Goal: Register for event/course

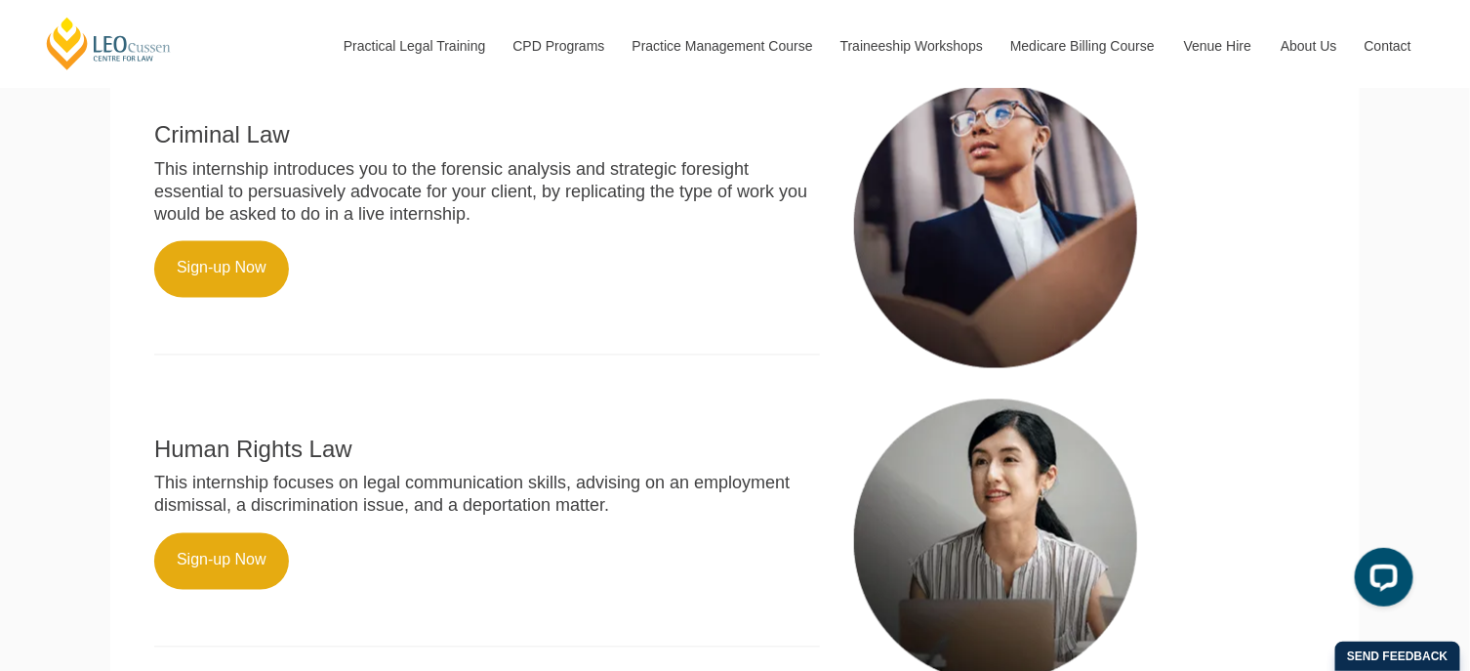
scroll to position [1572, 0]
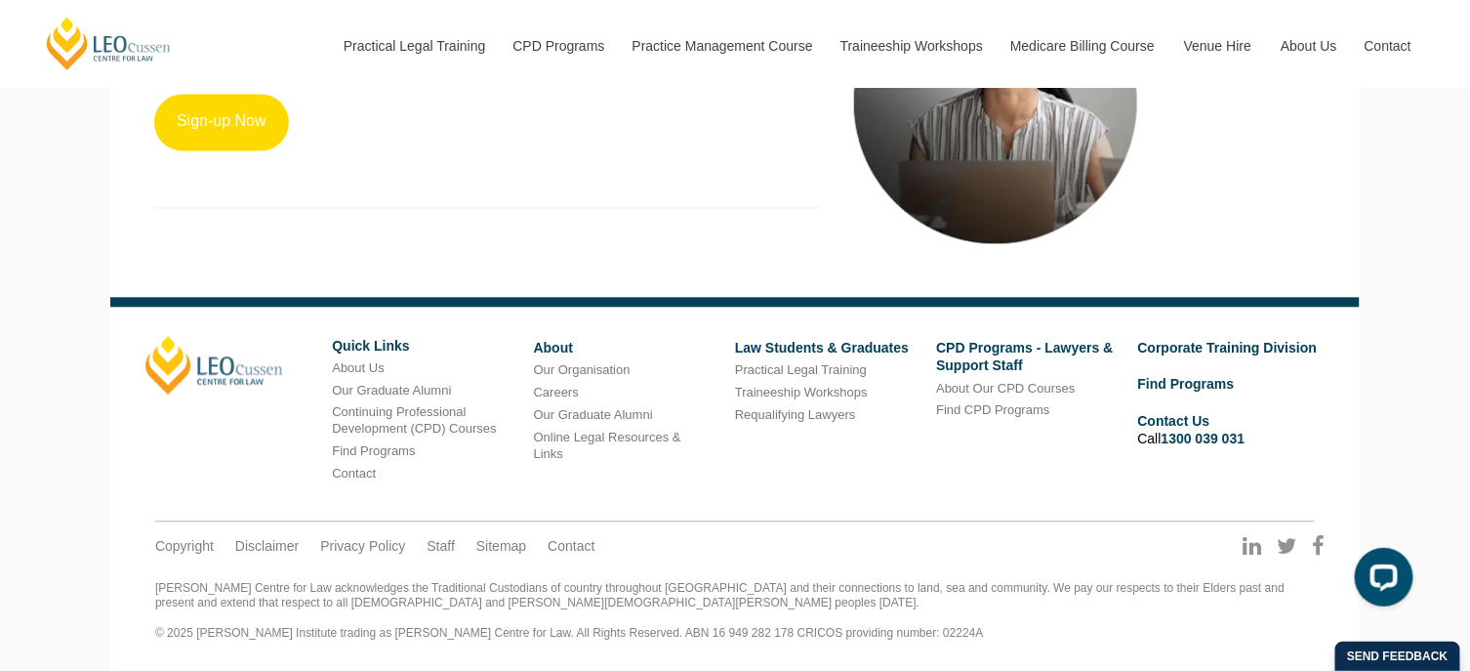
click at [227, 148] on link "Sign-up Now" at bounding box center [221, 122] width 135 height 57
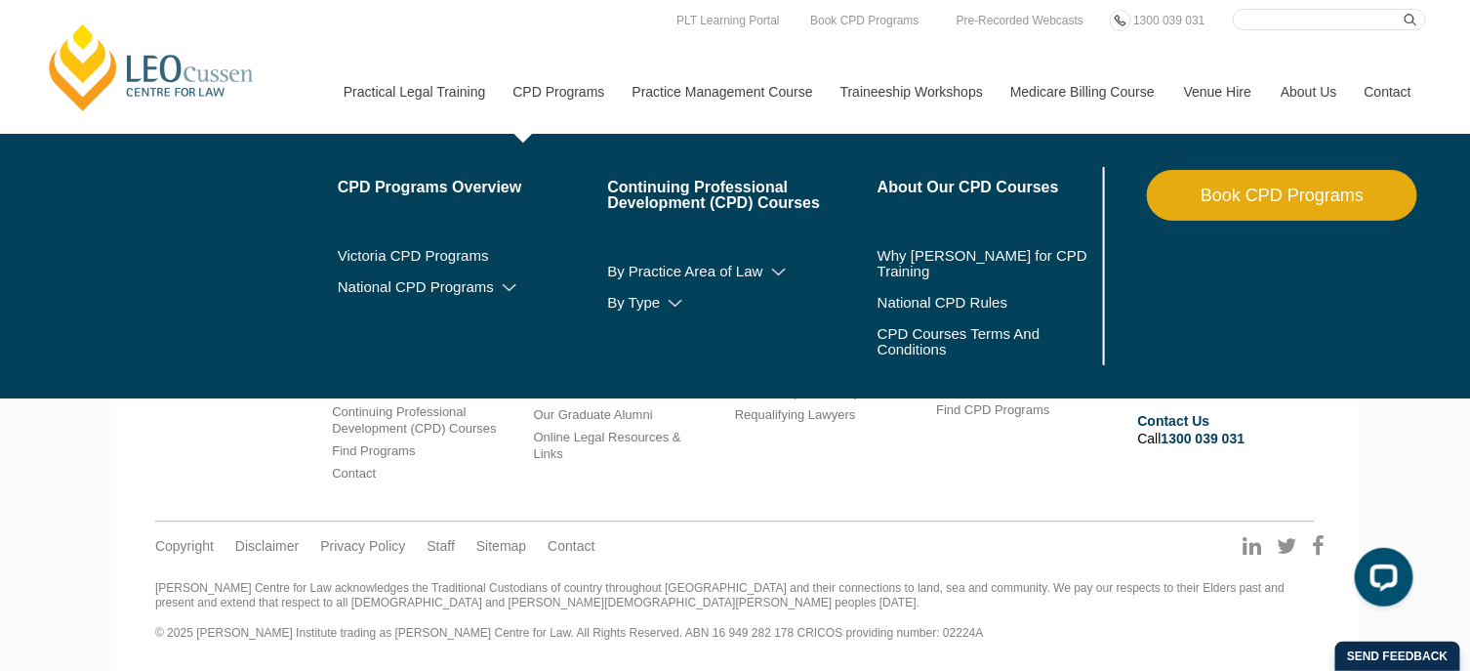
scroll to position [1498, 0]
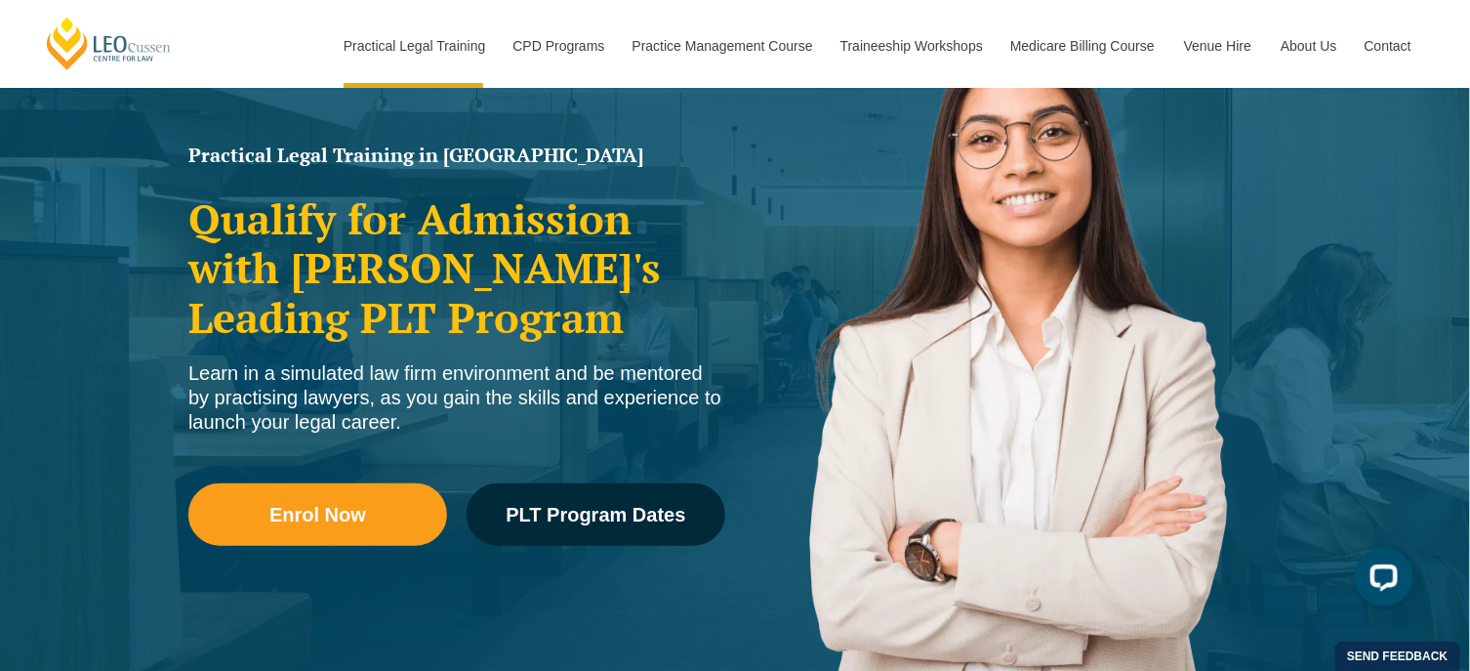
scroll to position [268, 0]
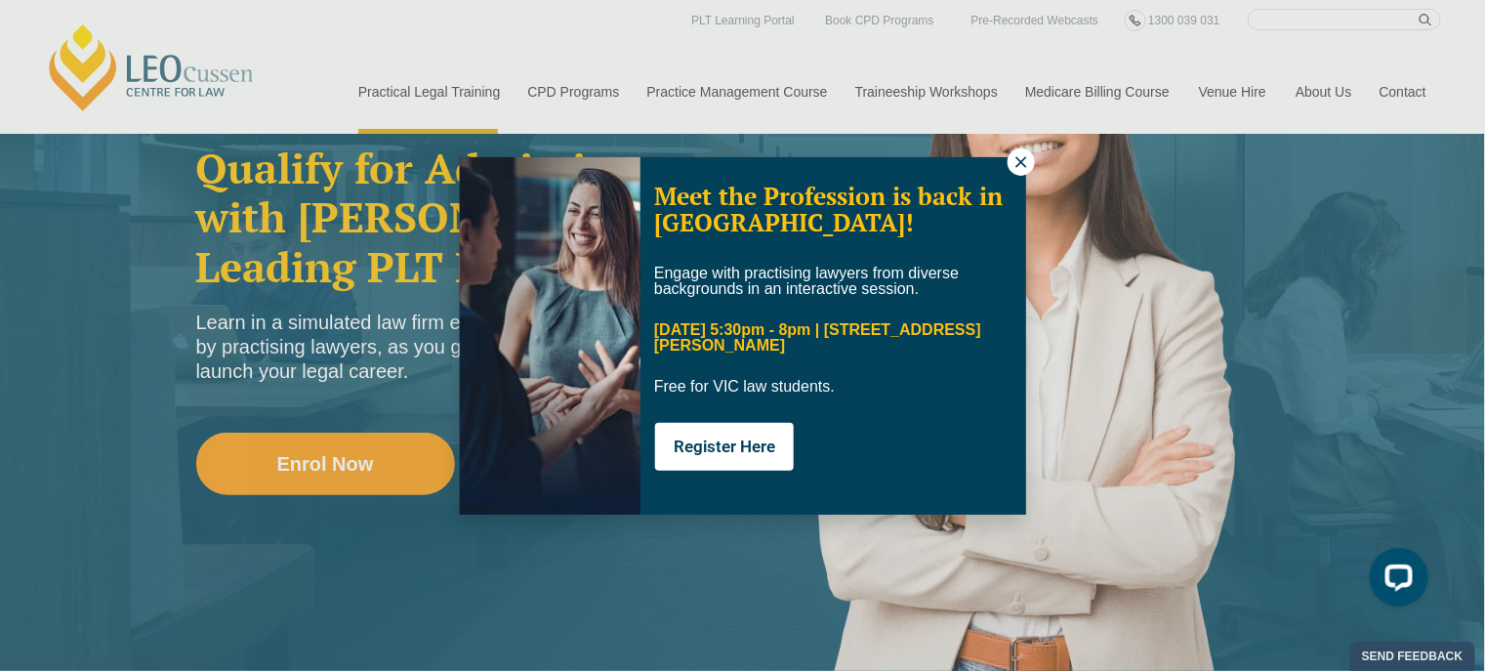
click at [1012, 165] on icon at bounding box center [1021, 162] width 18 height 18
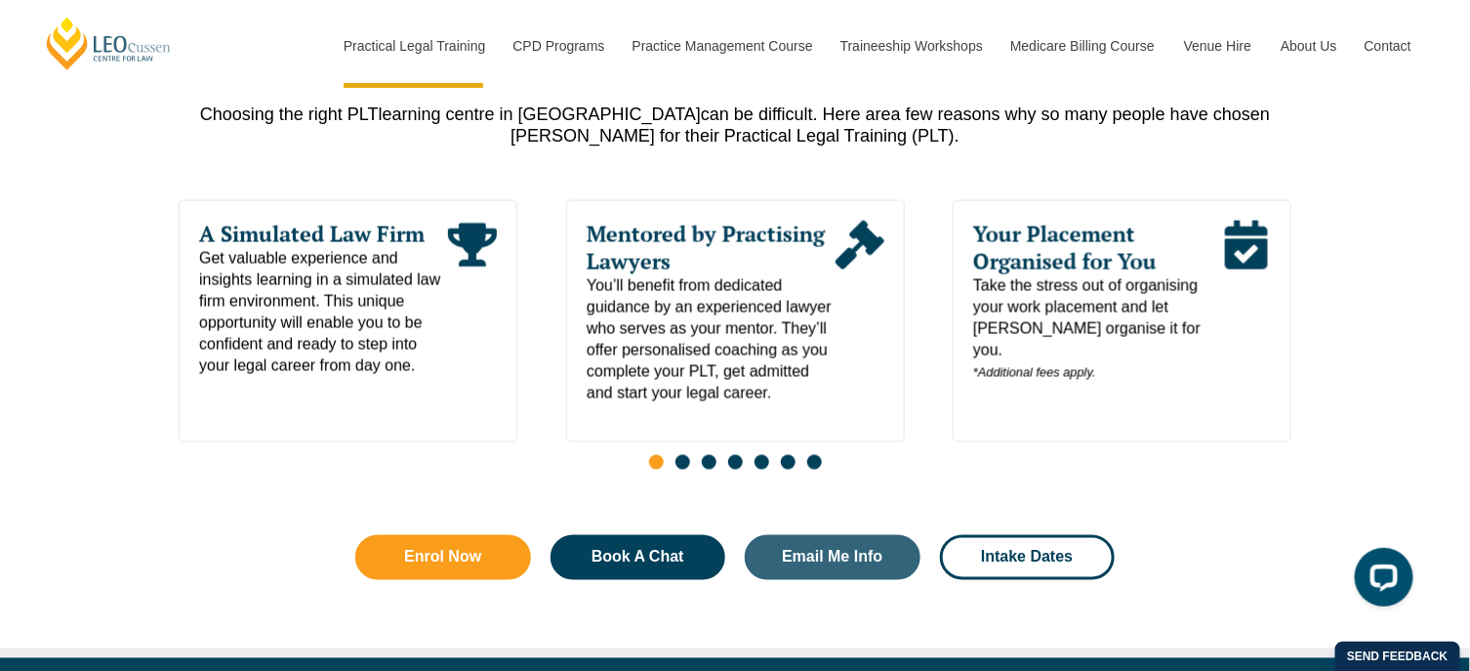
scroll to position [1018, 0]
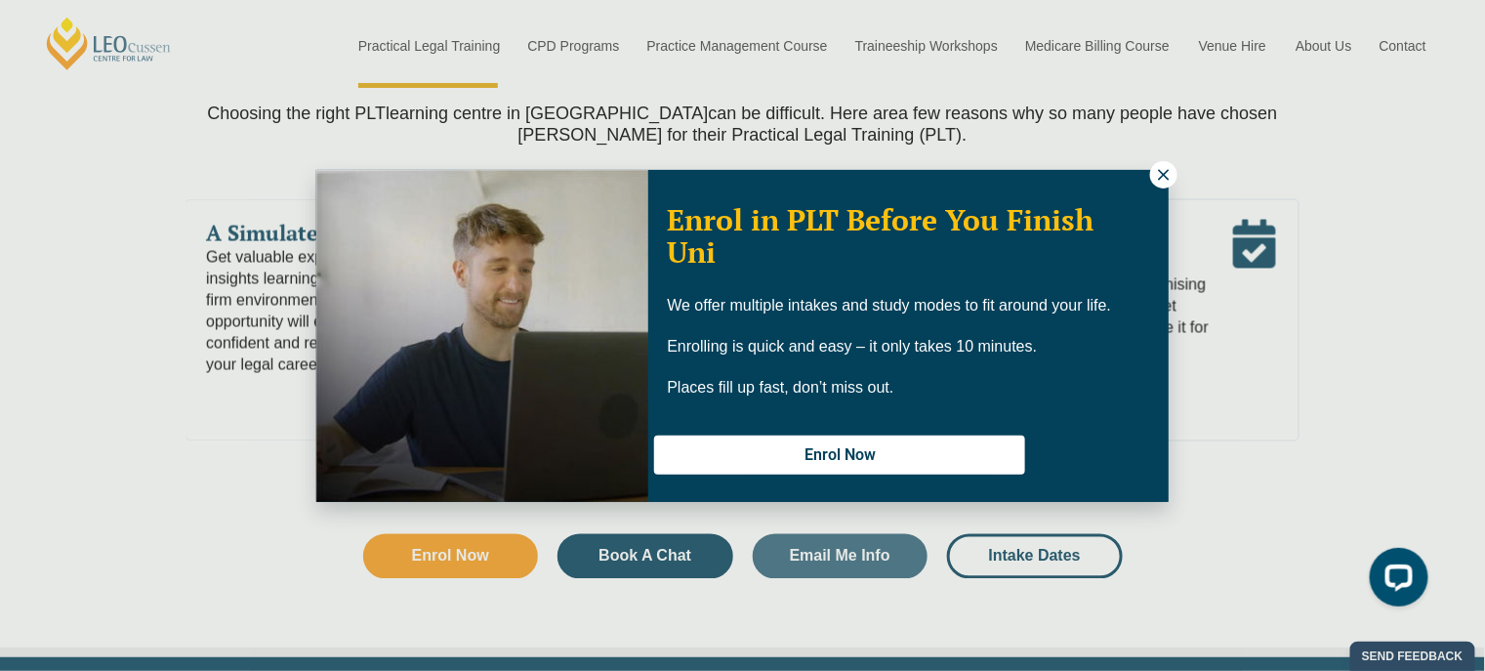
click at [1164, 178] on icon at bounding box center [1164, 175] width 18 height 18
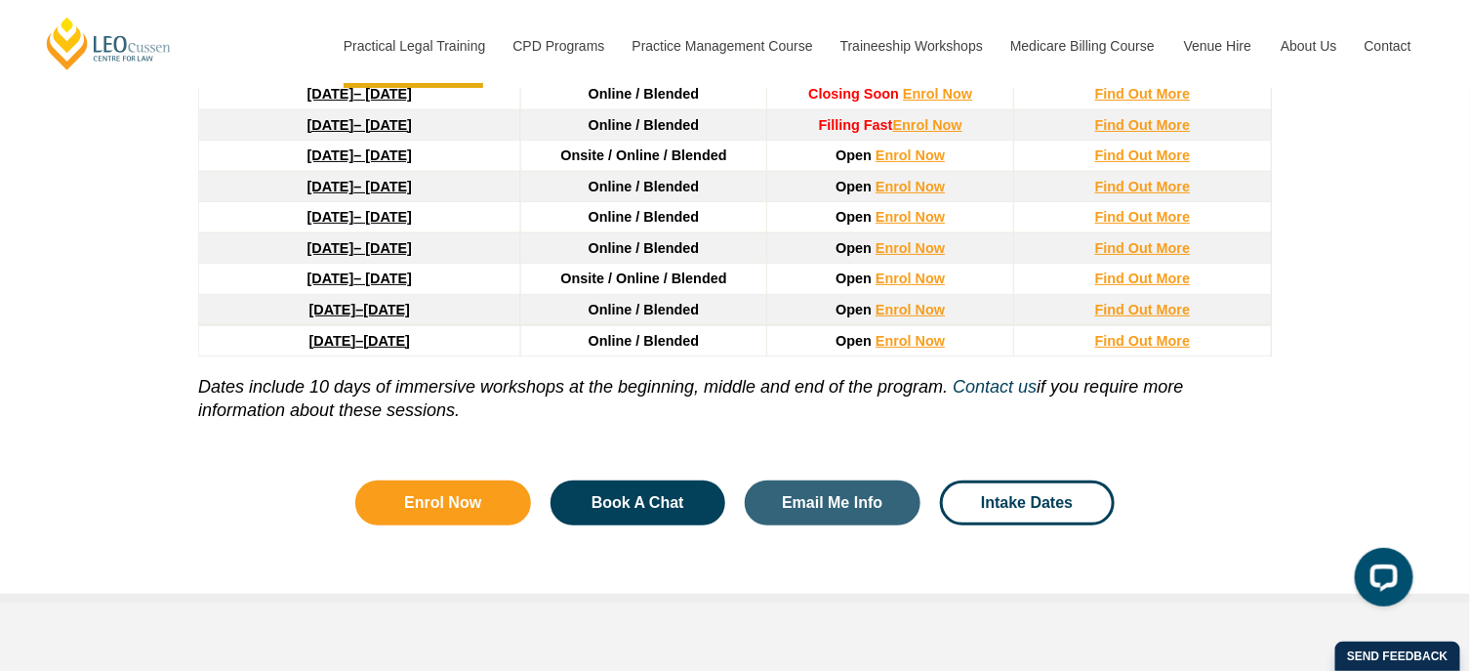
scroll to position [2829, 0]
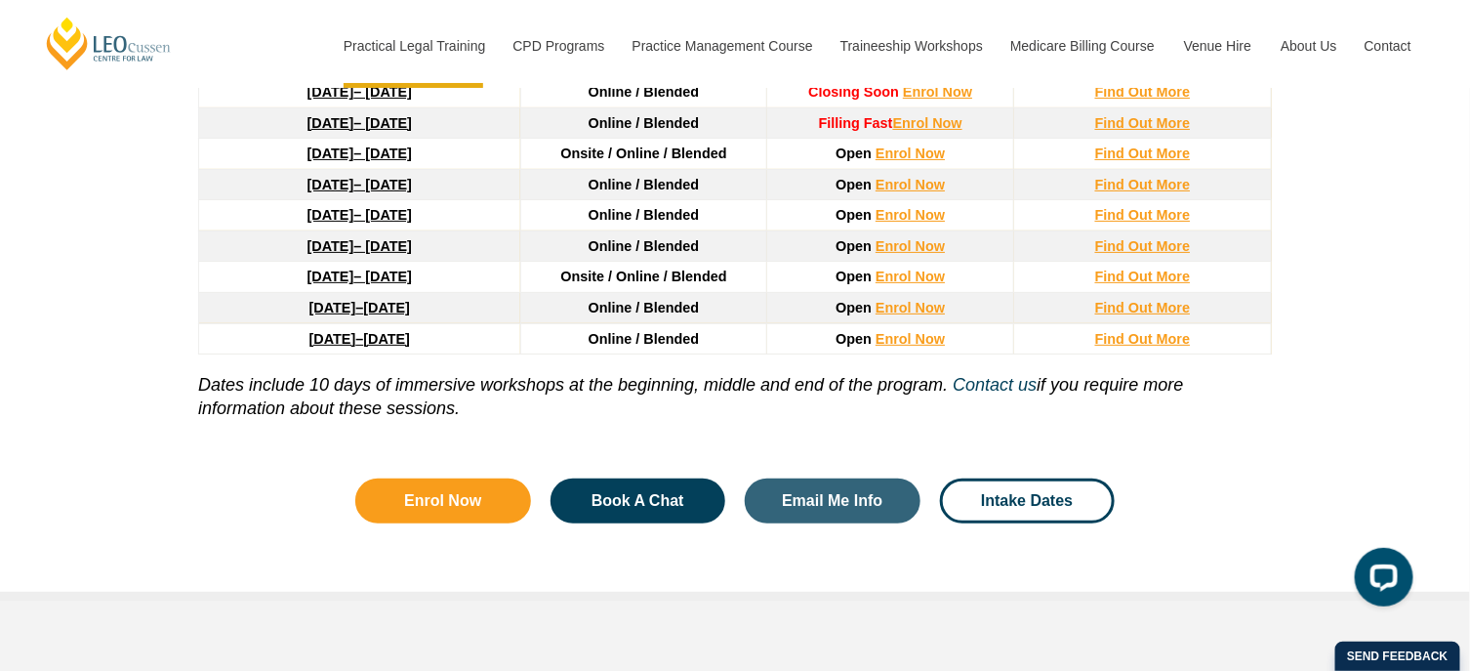
click at [318, 155] on strong "27 January 2026" at bounding box center [331, 153] width 47 height 16
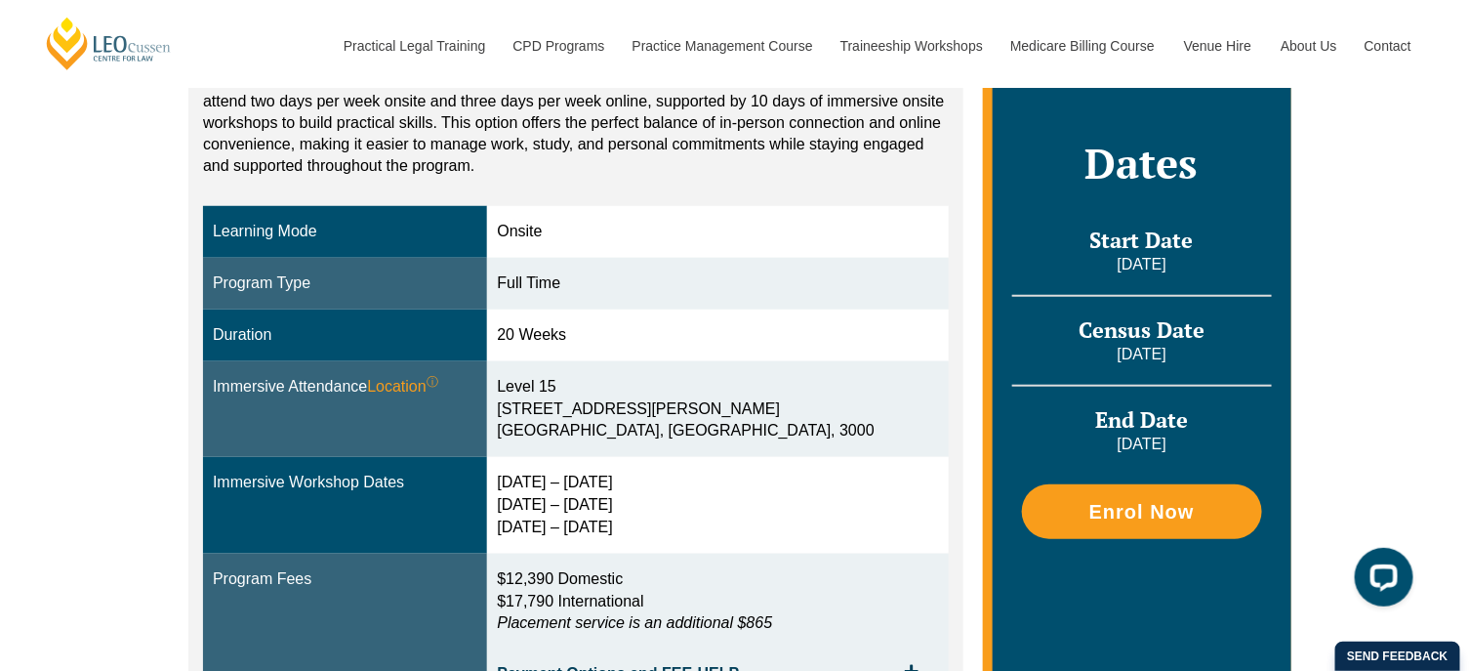
scroll to position [445, 0]
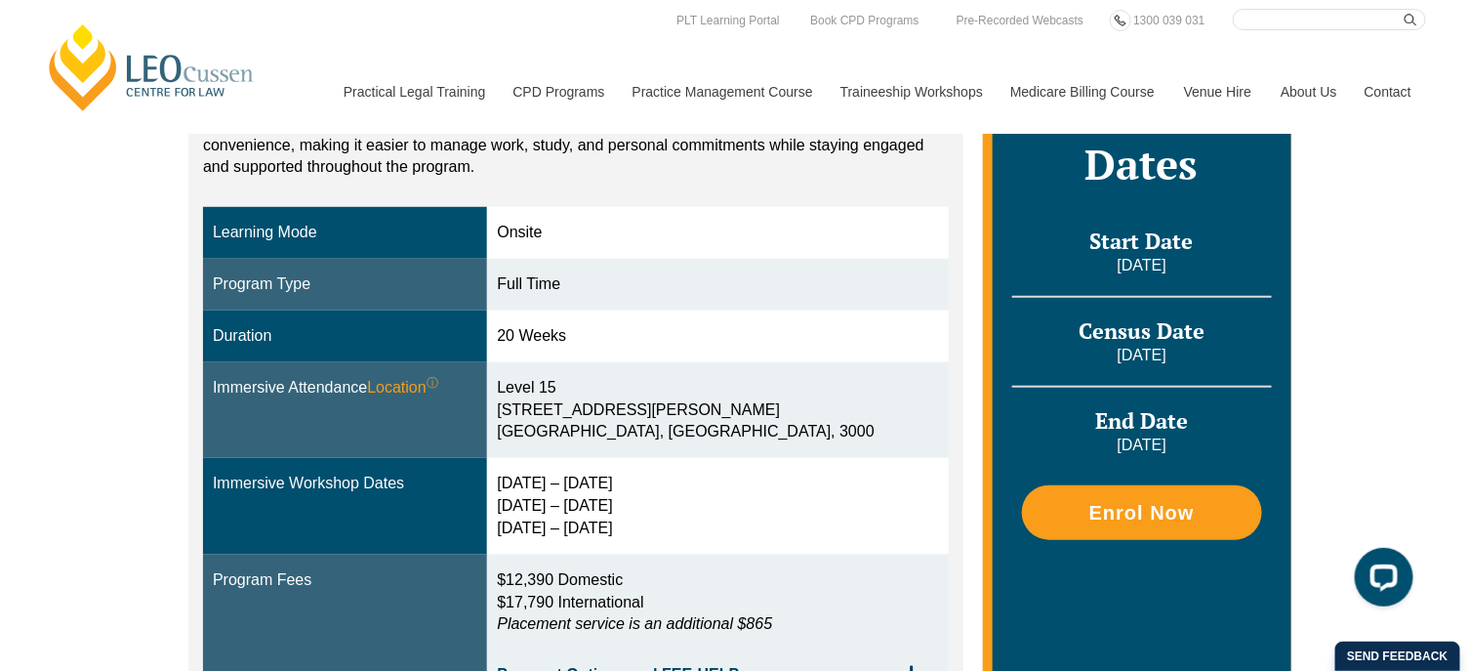
click at [961, 408] on div "Onsite learning combines the structure of face-to-face classes with the flexibi…" at bounding box center [575, 385] width 775 height 659
